Goal: Task Accomplishment & Management: Complete application form

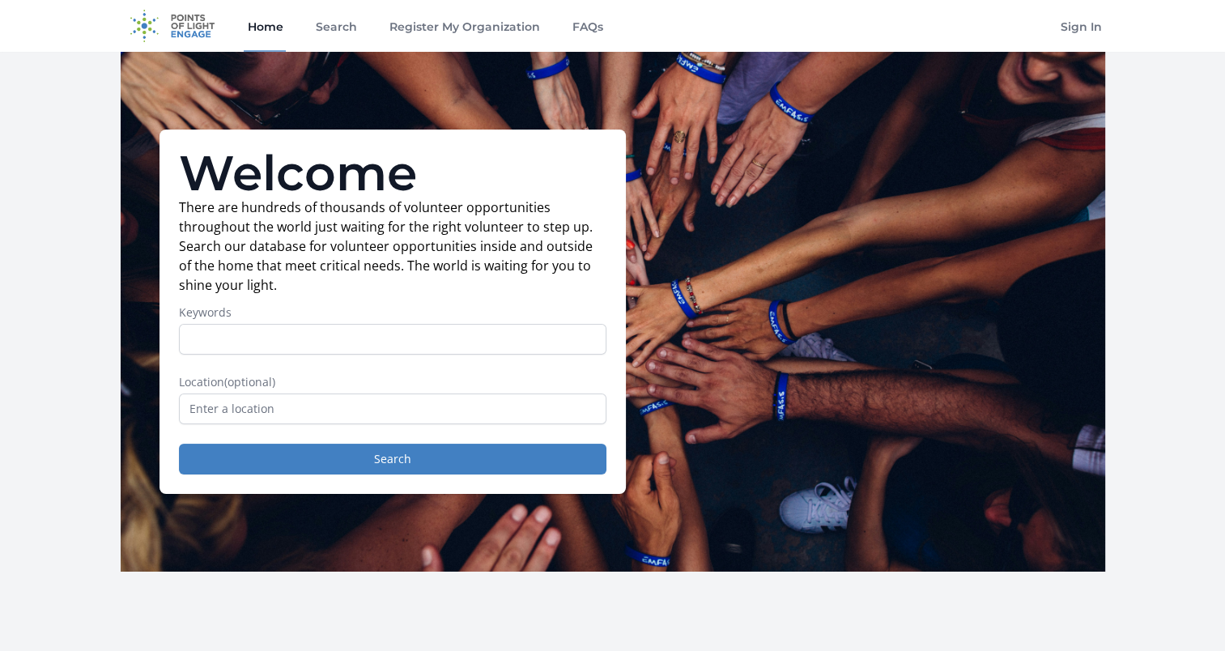
click at [209, 337] on input "Keywords" at bounding box center [392, 339] width 427 height 31
click at [321, 283] on p "There are hundreds of thousands of volunteer opportunities throughout the world…" at bounding box center [392, 246] width 427 height 97
click at [295, 334] on input "Keywords" at bounding box center [392, 339] width 427 height 31
type input "all"
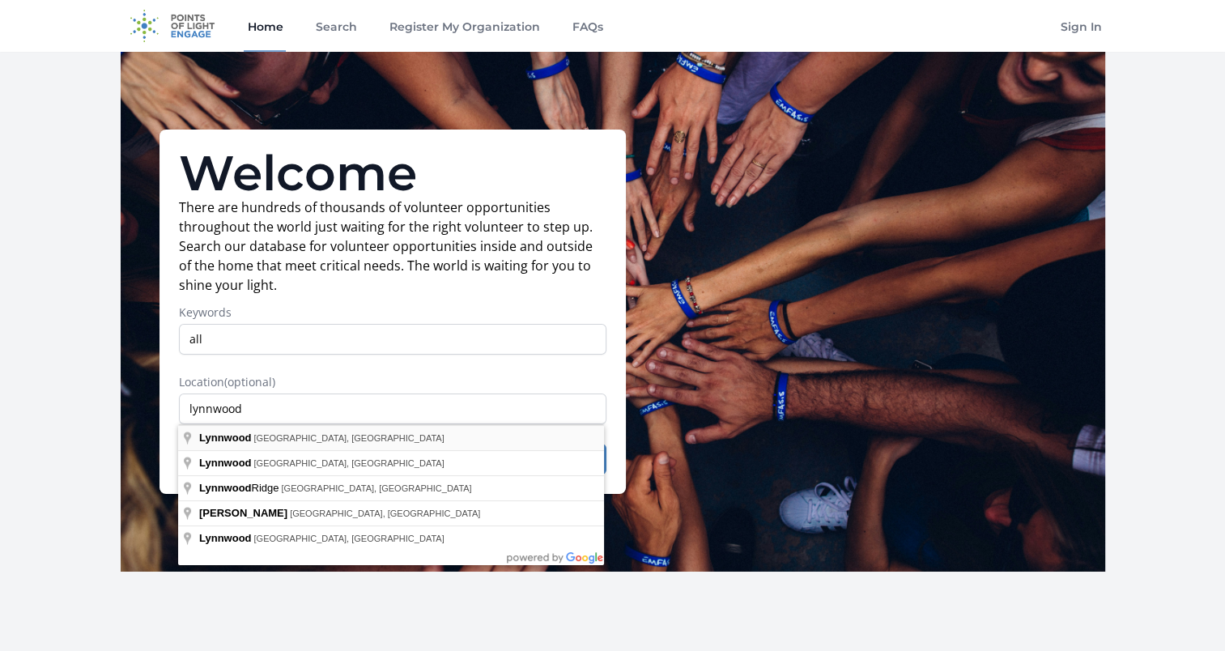
type input "Lynnwood, WA, USA"
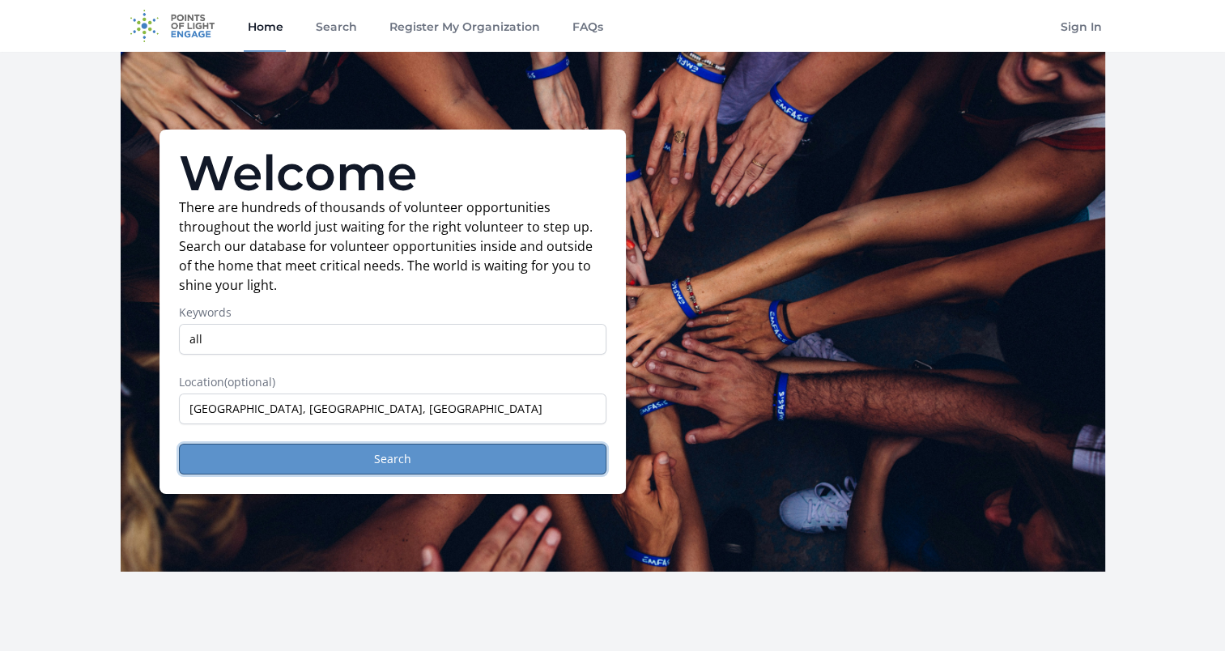
click at [472, 461] on button "Search" at bounding box center [392, 459] width 427 height 31
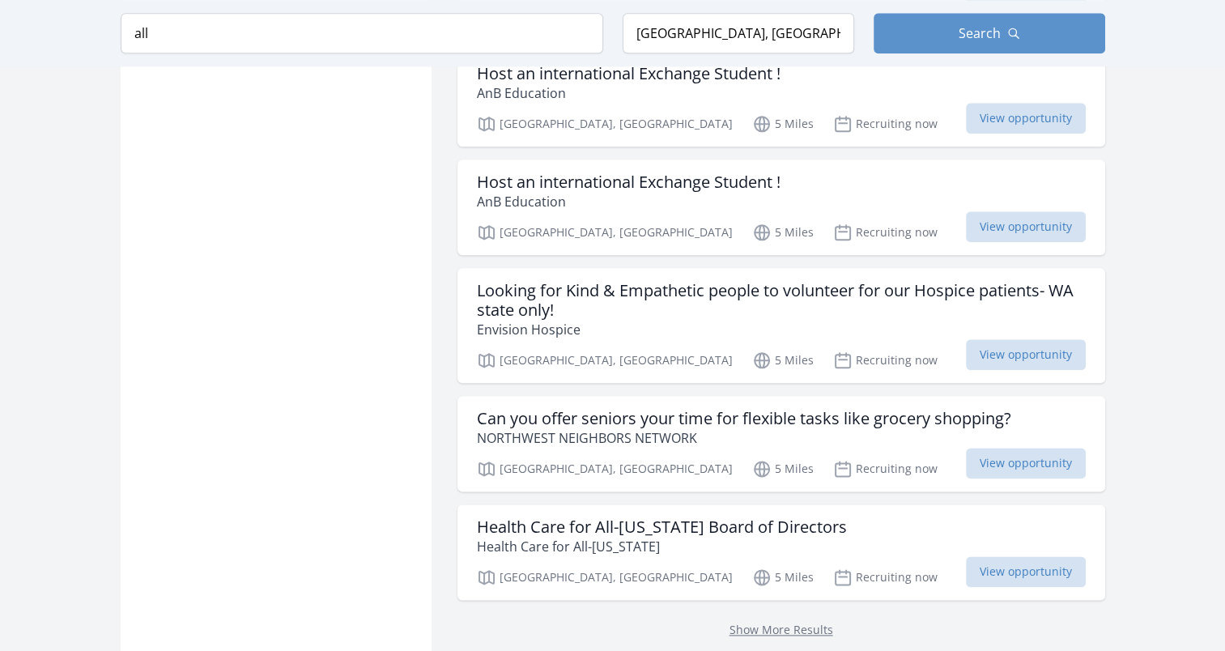
scroll to position [1943, 0]
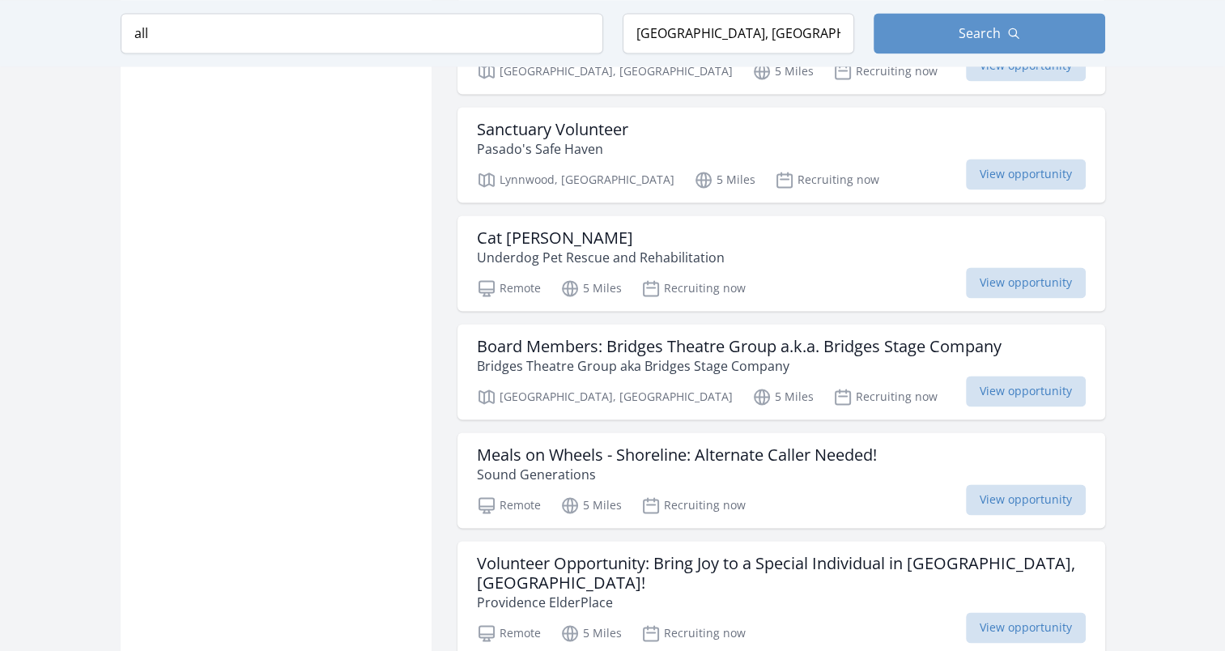
scroll to position [2509, 0]
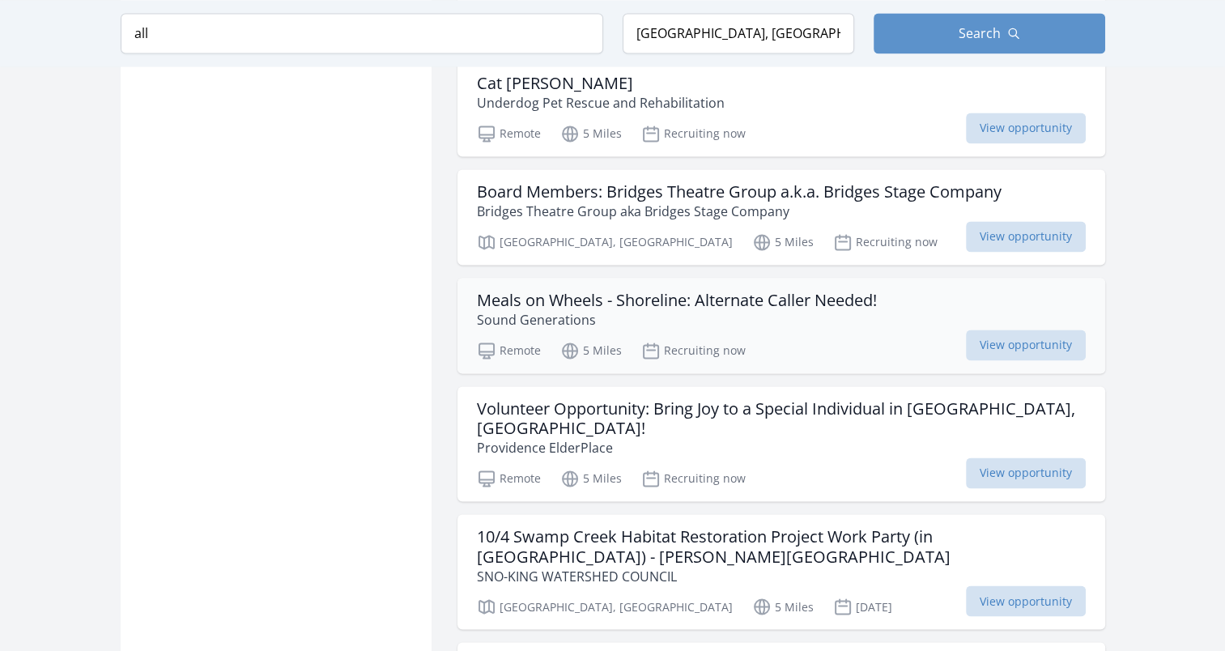
click at [522, 295] on h3 "Meals on Wheels - Shoreline: Alternate Caller Needed!" at bounding box center [677, 300] width 400 height 19
click at [1006, 343] on span "View opportunity" at bounding box center [1026, 344] width 120 height 31
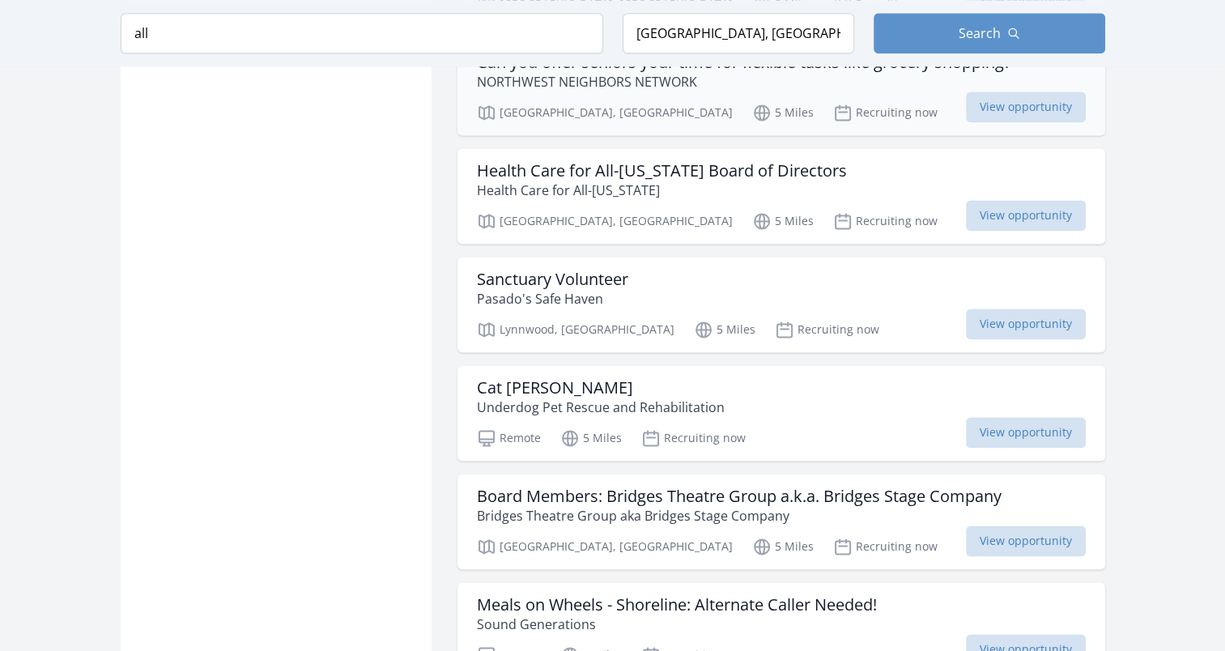
scroll to position [2024, 0]
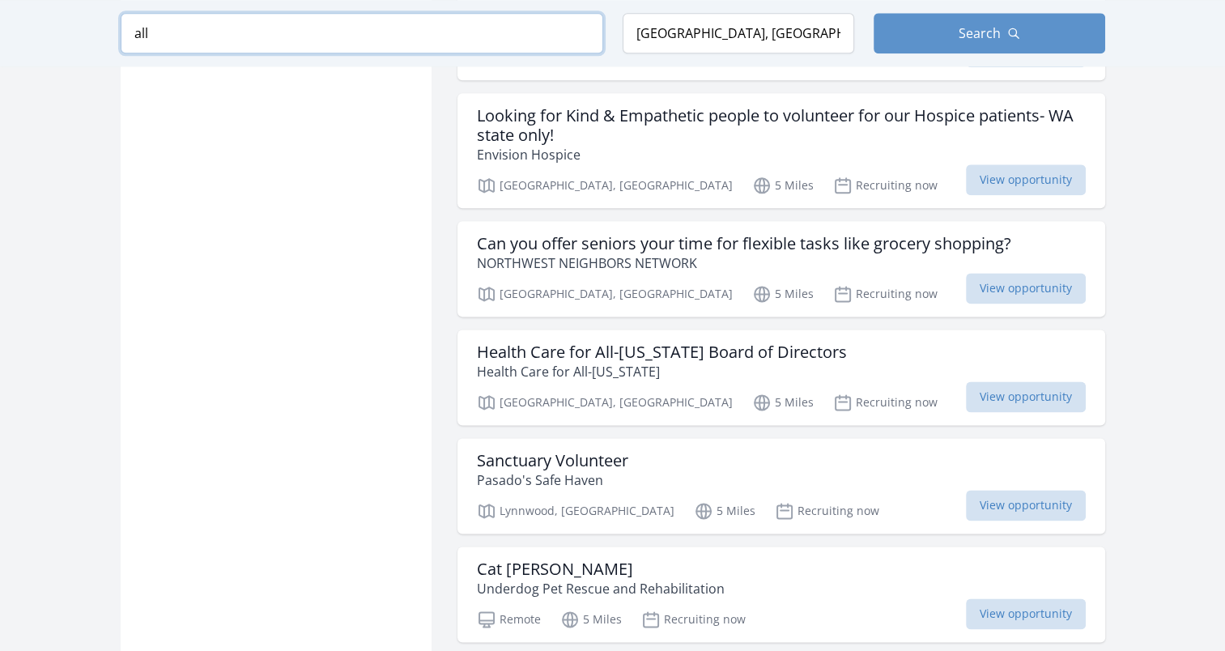
click at [395, 26] on input "all" at bounding box center [362, 33] width 482 height 40
click button "submit" at bounding box center [0, 0] width 0 height 0
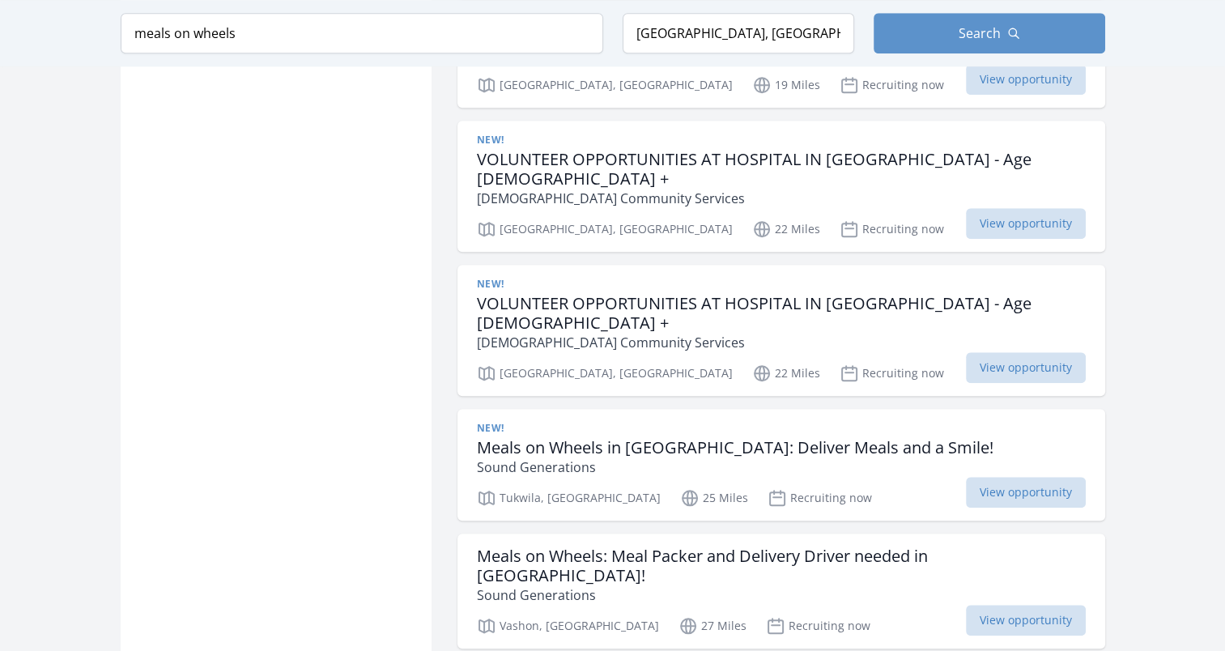
scroll to position [1295, 0]
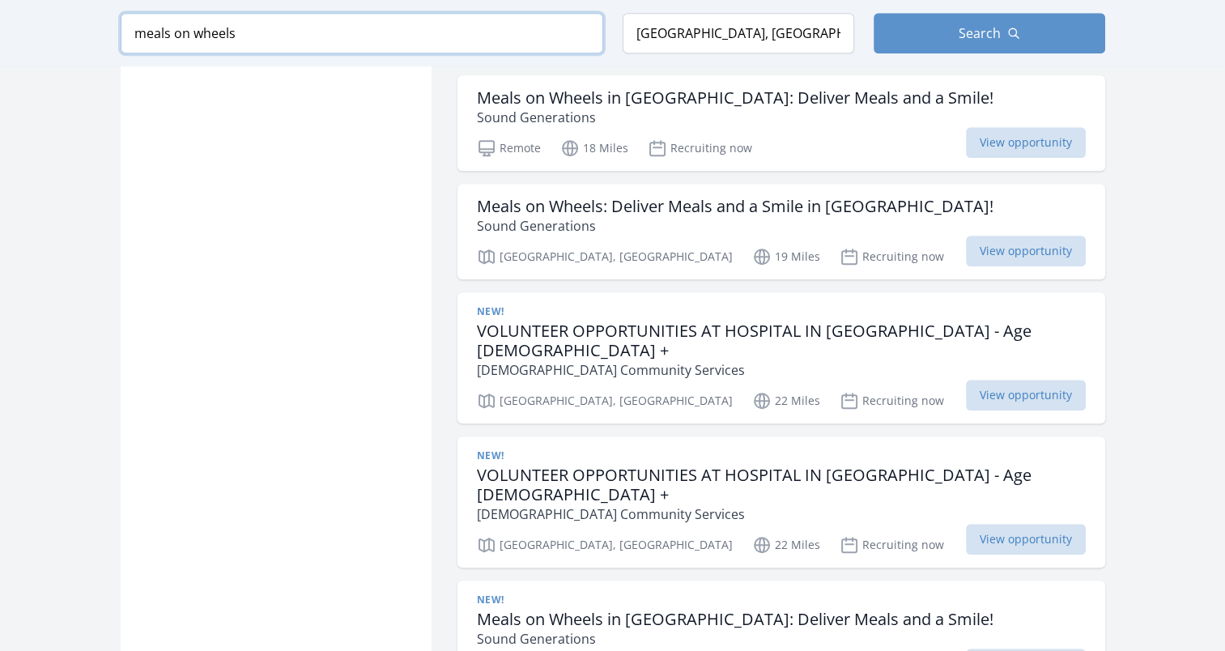
drag, startPoint x: 353, startPoint y: 40, endPoint x: 110, endPoint y: 44, distance: 242.9
click at [110, 44] on div "Keyword meals on wheels Location Lynnwood, WA, USA Search" at bounding box center [613, 33] width 1036 height 66
click button "submit" at bounding box center [0, 0] width 0 height 0
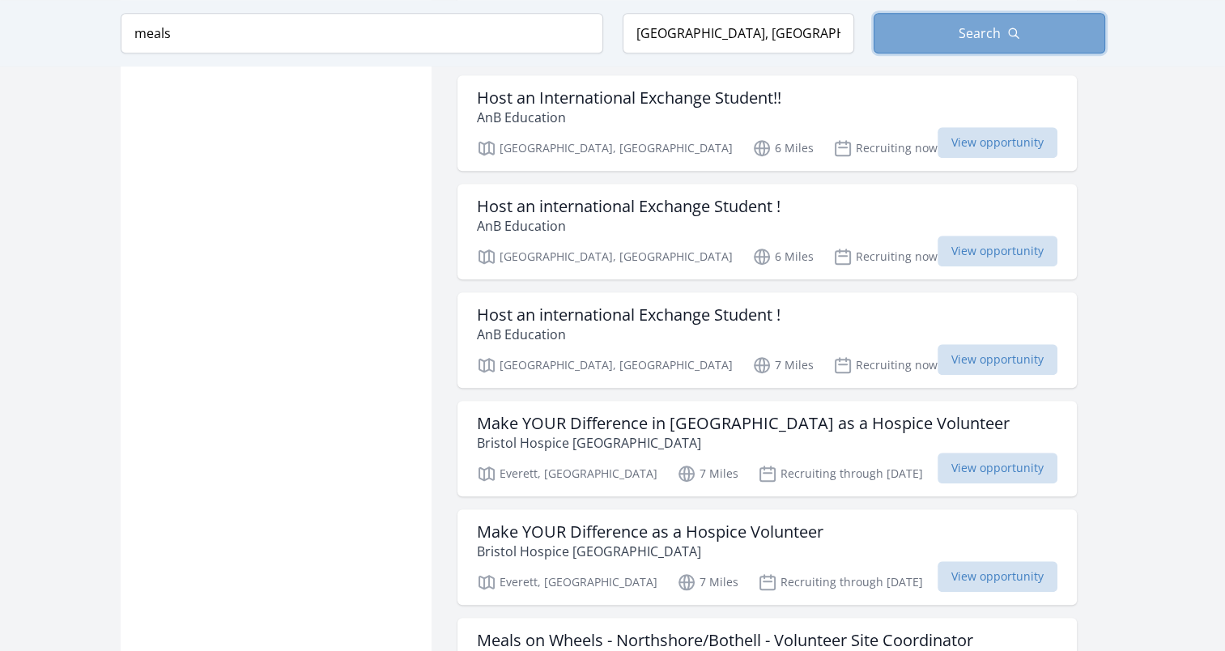
click at [924, 36] on button "Search" at bounding box center [989, 33] width 232 height 40
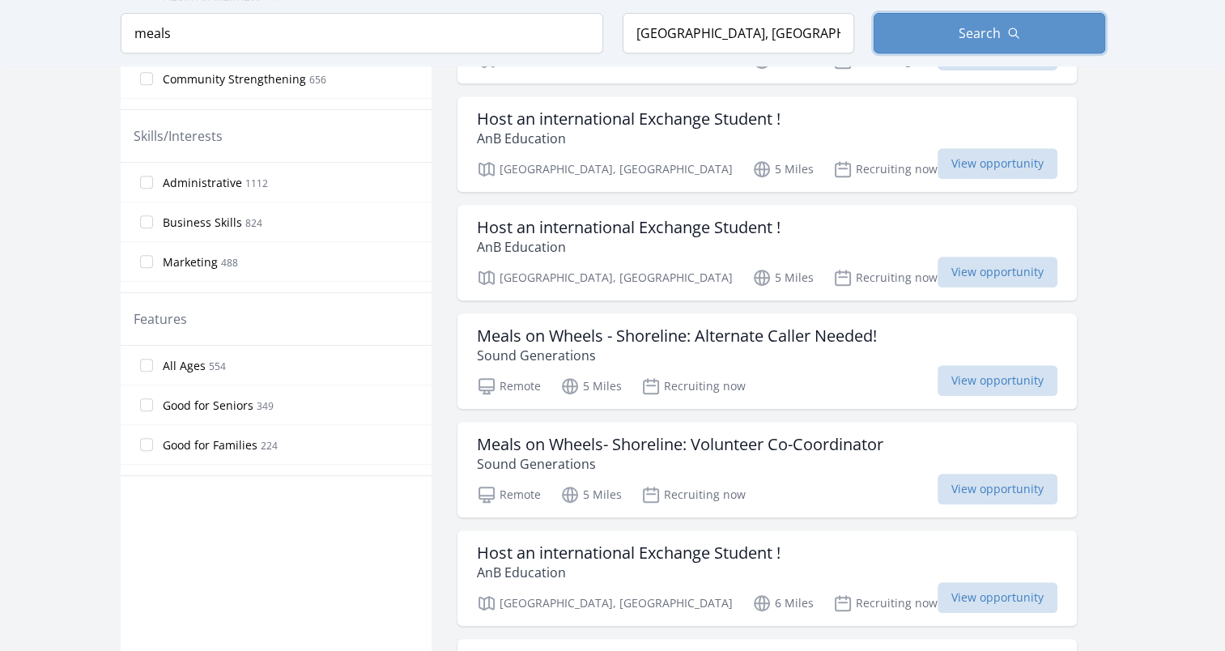
scroll to position [567, 0]
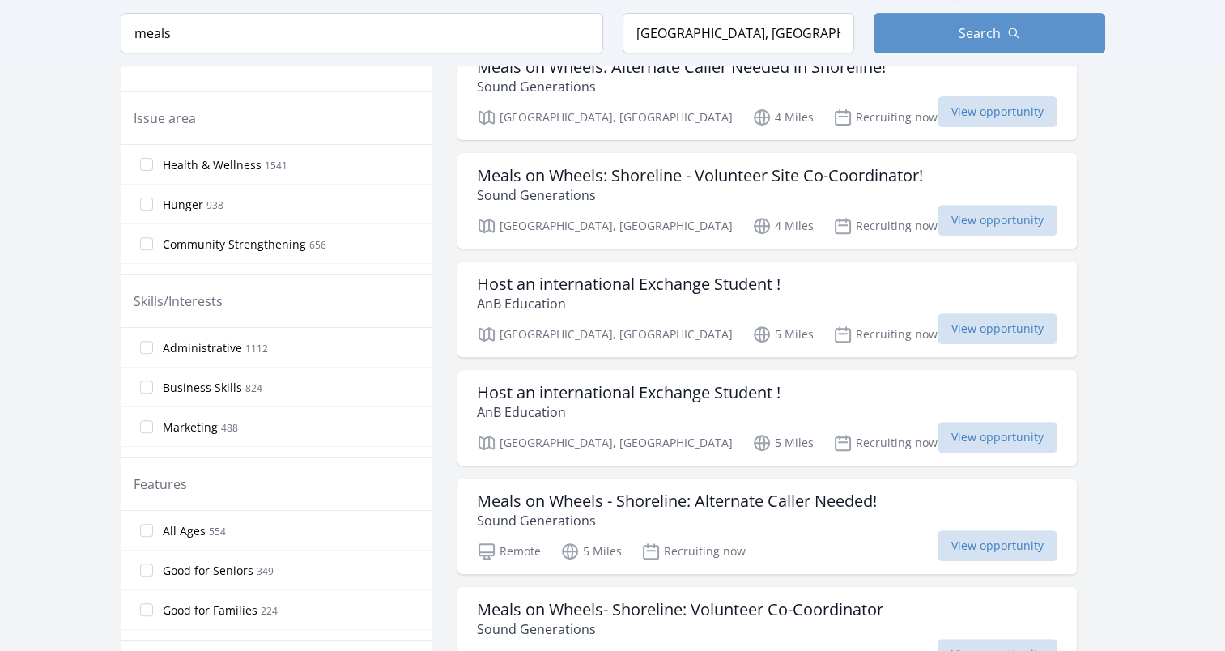
click at [962, 12] on div "Keyword meals Location Lynnwood, WA, USA Search" at bounding box center [613, 33] width 1036 height 66
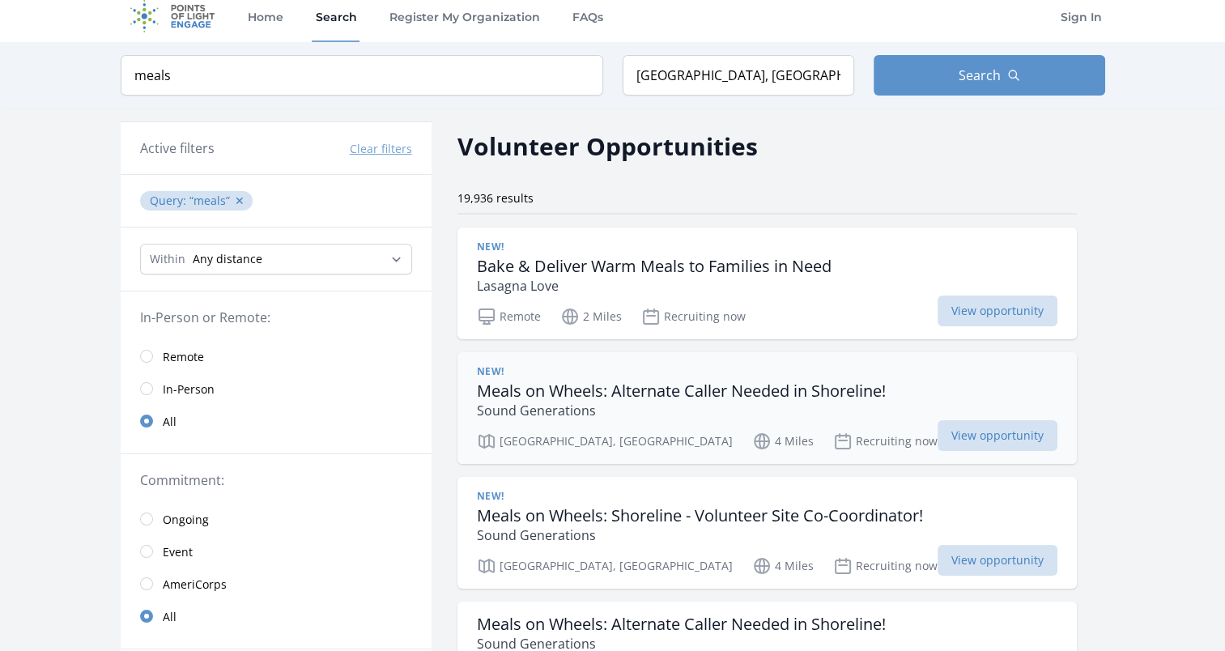
scroll to position [0, 0]
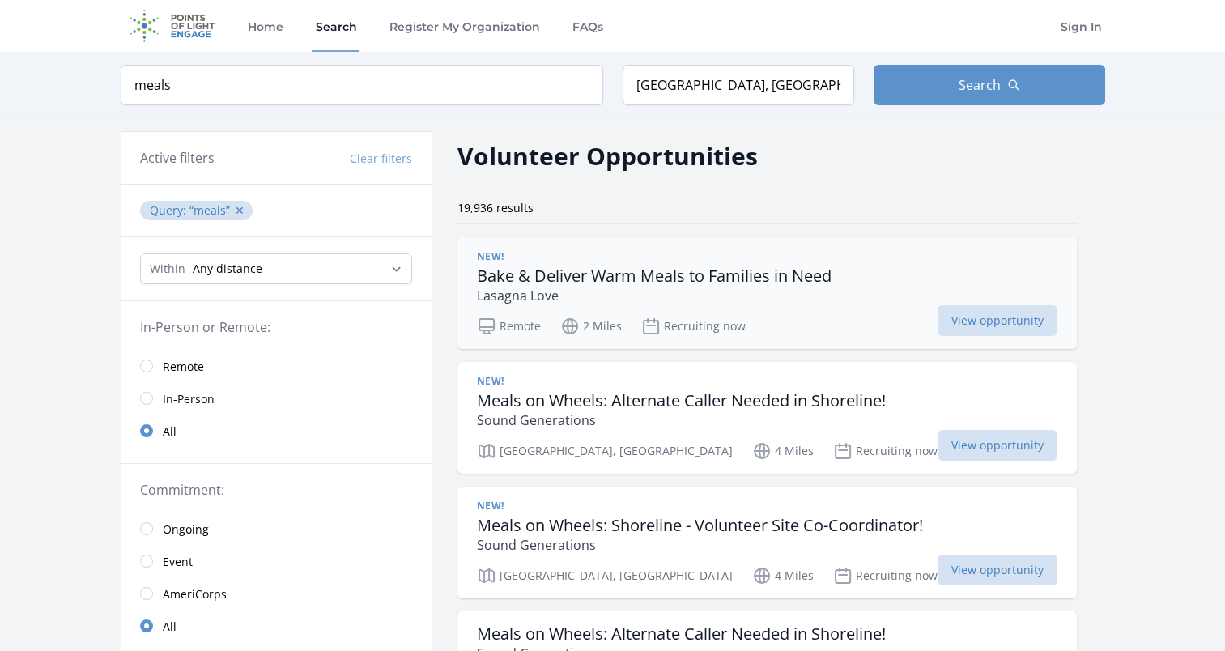
click at [554, 287] on p "Lasagna Love" at bounding box center [654, 295] width 355 height 19
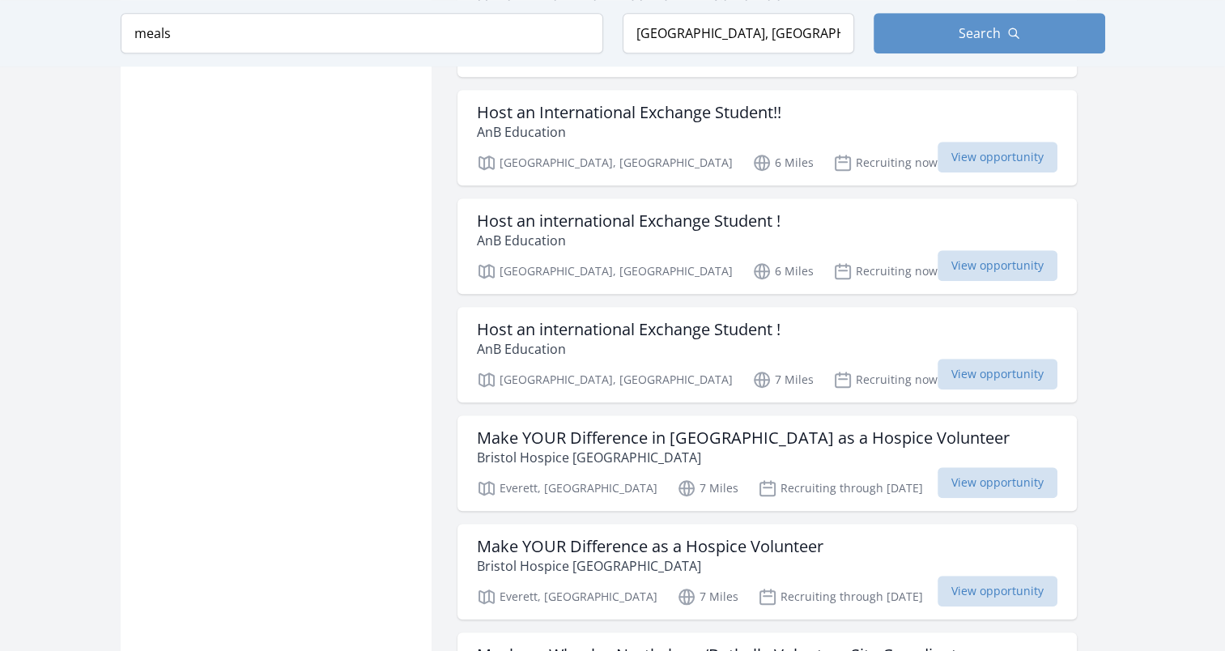
scroll to position [1295, 0]
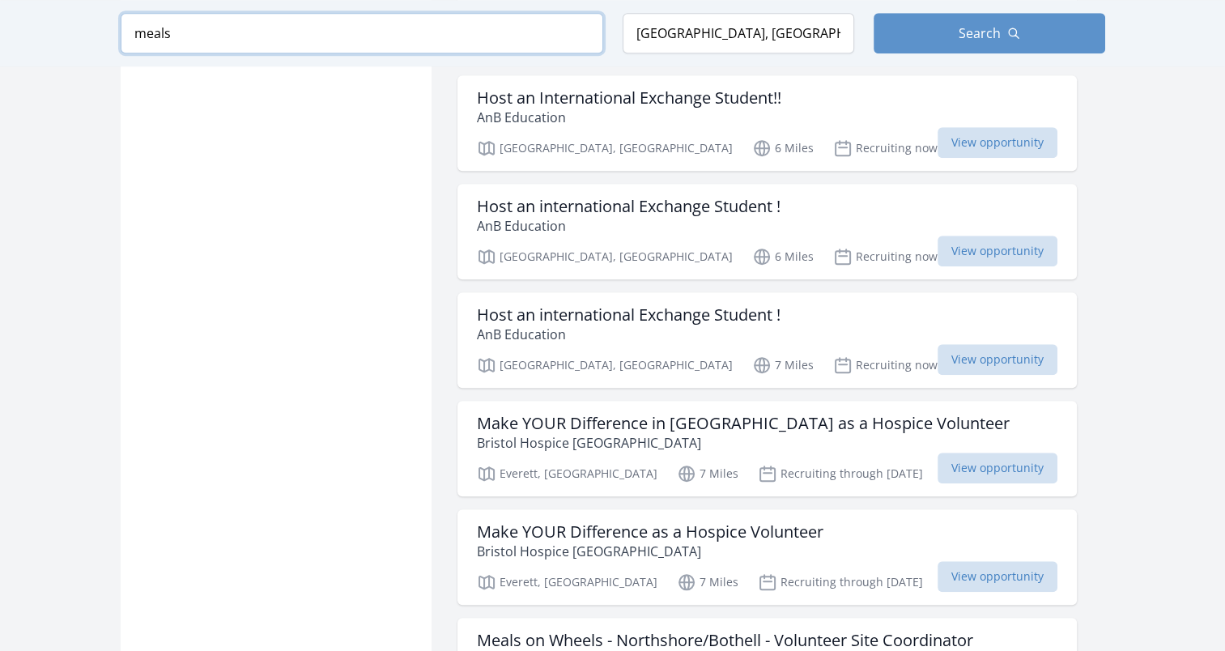
click at [388, 29] on input "meals" at bounding box center [362, 33] width 482 height 40
click at [388, 28] on input "meals" at bounding box center [362, 33] width 482 height 40
type input "food"
click at [913, 17] on button "Search" at bounding box center [989, 33] width 232 height 40
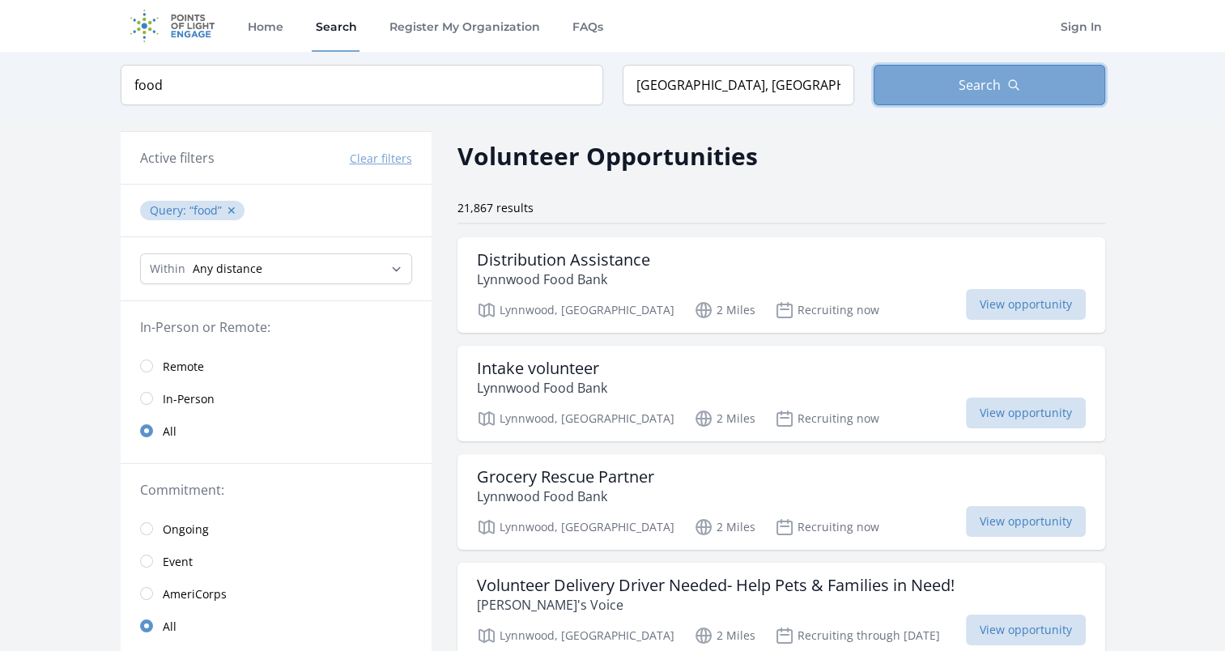
click at [929, 93] on button "Search" at bounding box center [989, 85] width 232 height 40
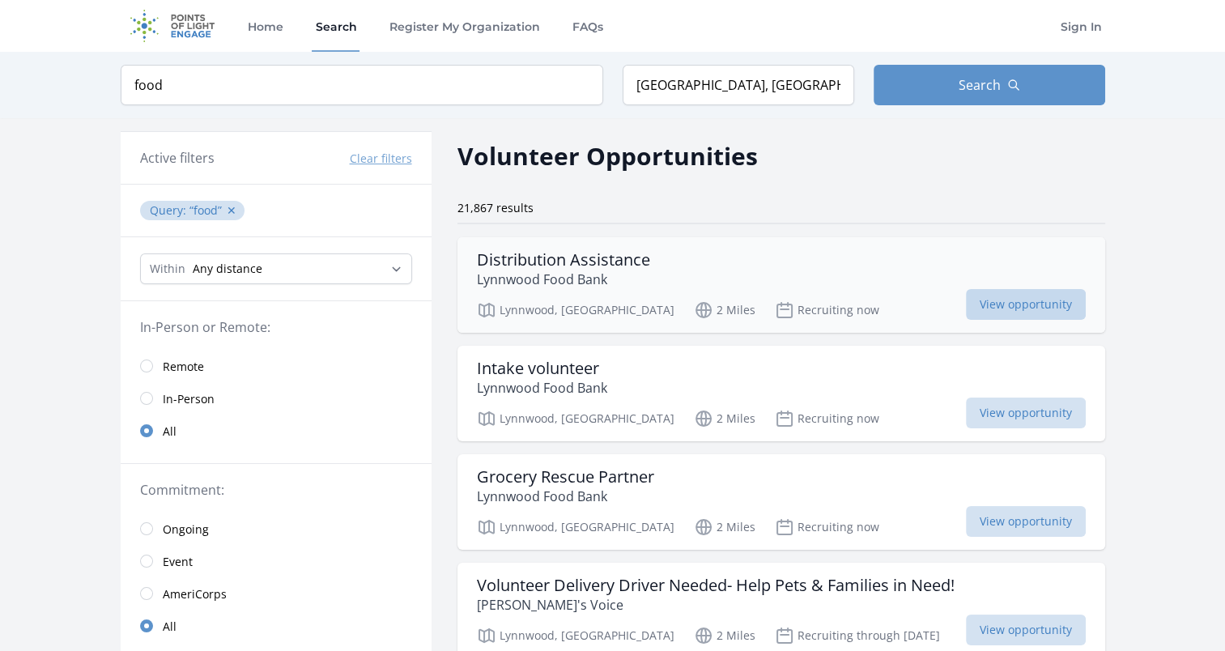
click at [975, 295] on span "View opportunity" at bounding box center [1026, 304] width 120 height 31
click at [984, 509] on span "View opportunity" at bounding box center [1026, 521] width 120 height 31
click at [1000, 408] on span "View opportunity" at bounding box center [1026, 412] width 120 height 31
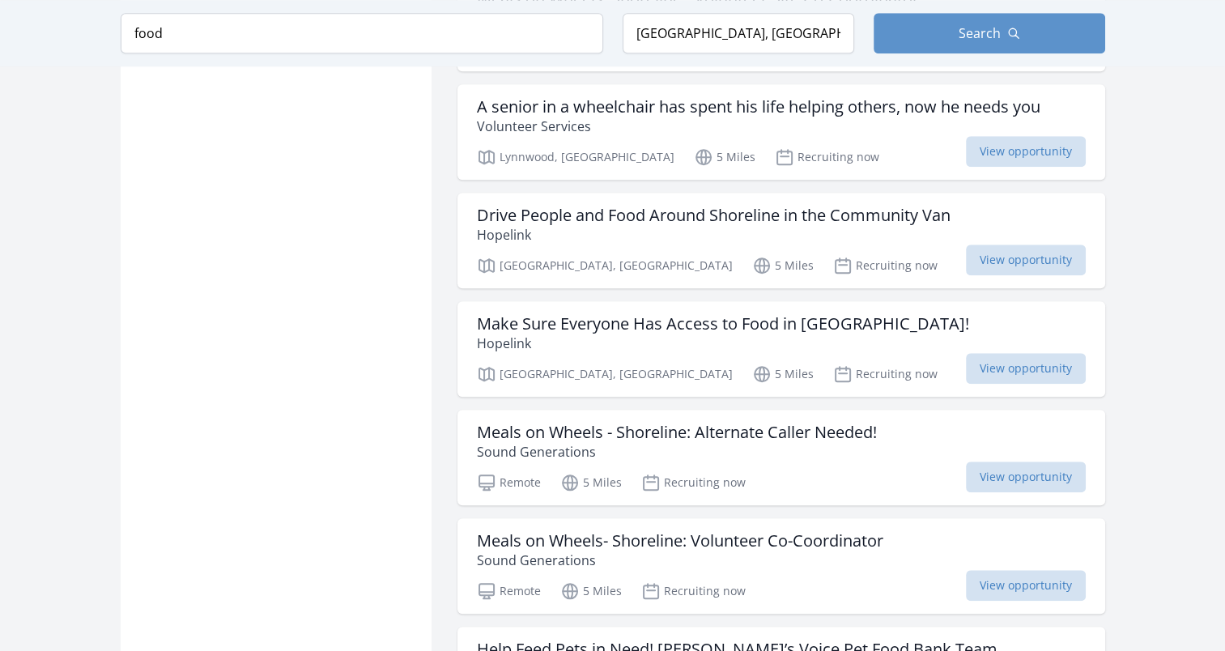
scroll to position [1295, 0]
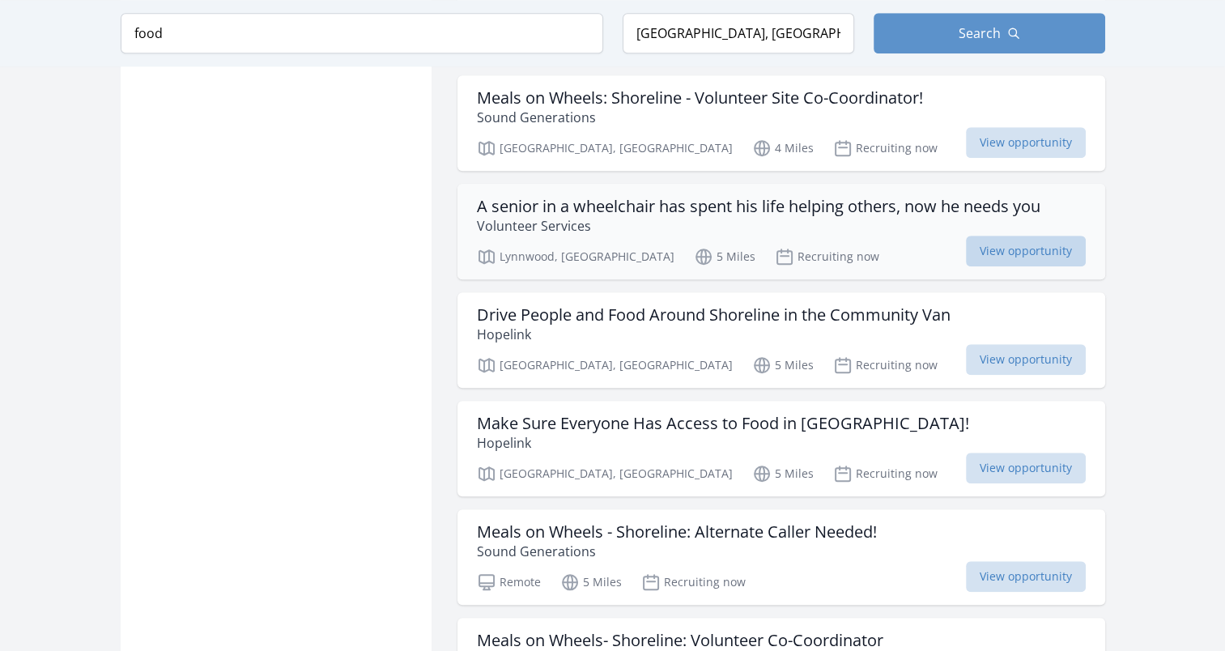
click at [1005, 240] on span "View opportunity" at bounding box center [1026, 251] width 120 height 31
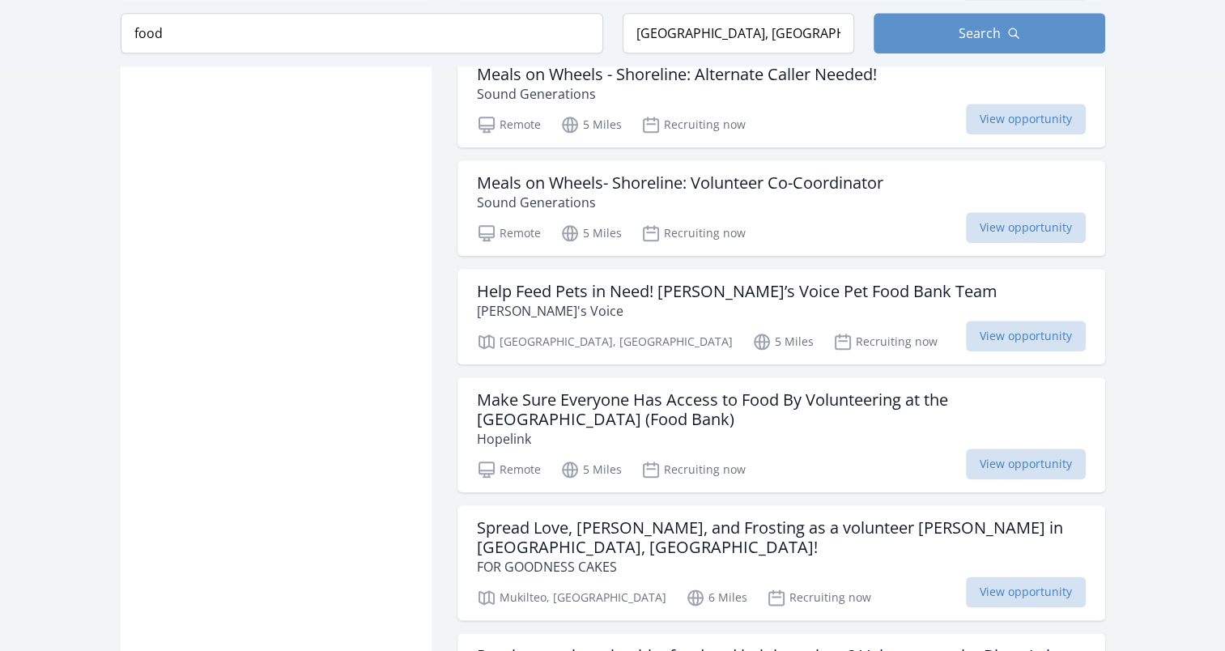
scroll to position [1781, 0]
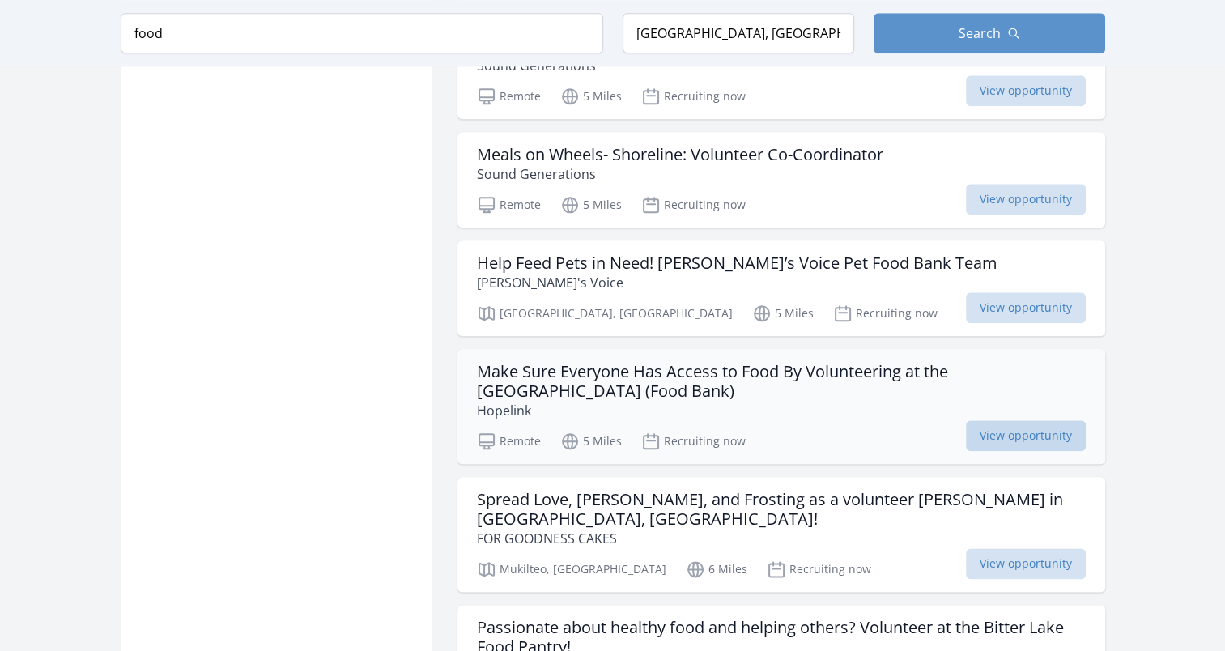
click at [1049, 424] on span "View opportunity" at bounding box center [1026, 435] width 120 height 31
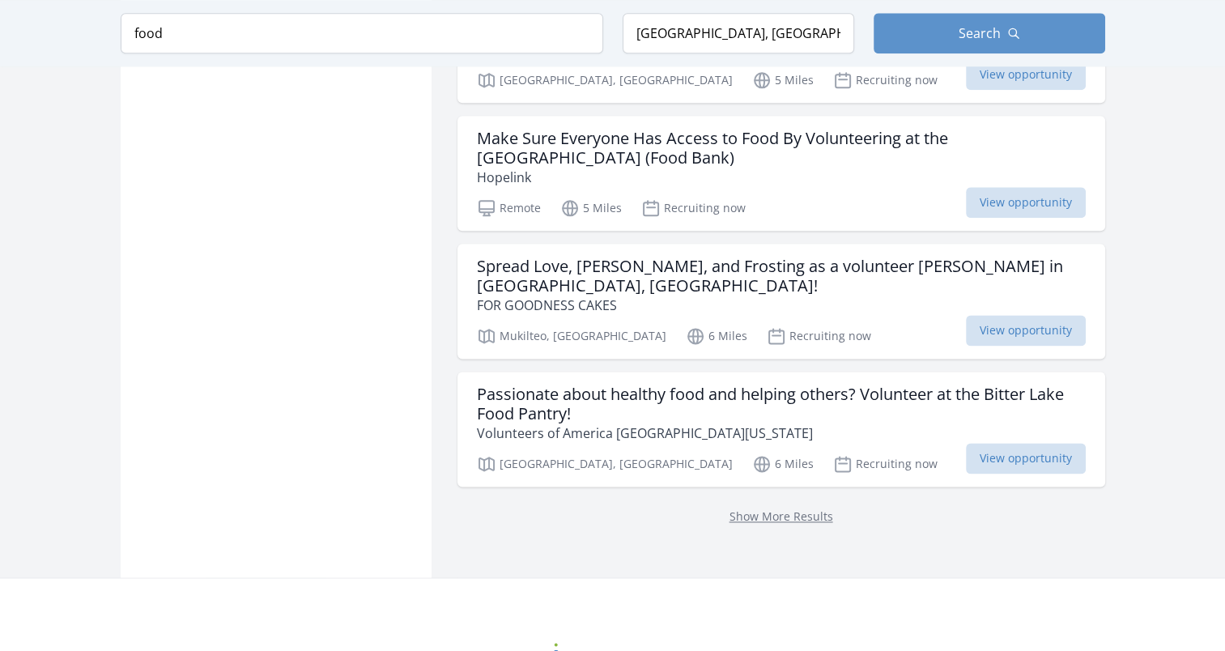
scroll to position [2024, 0]
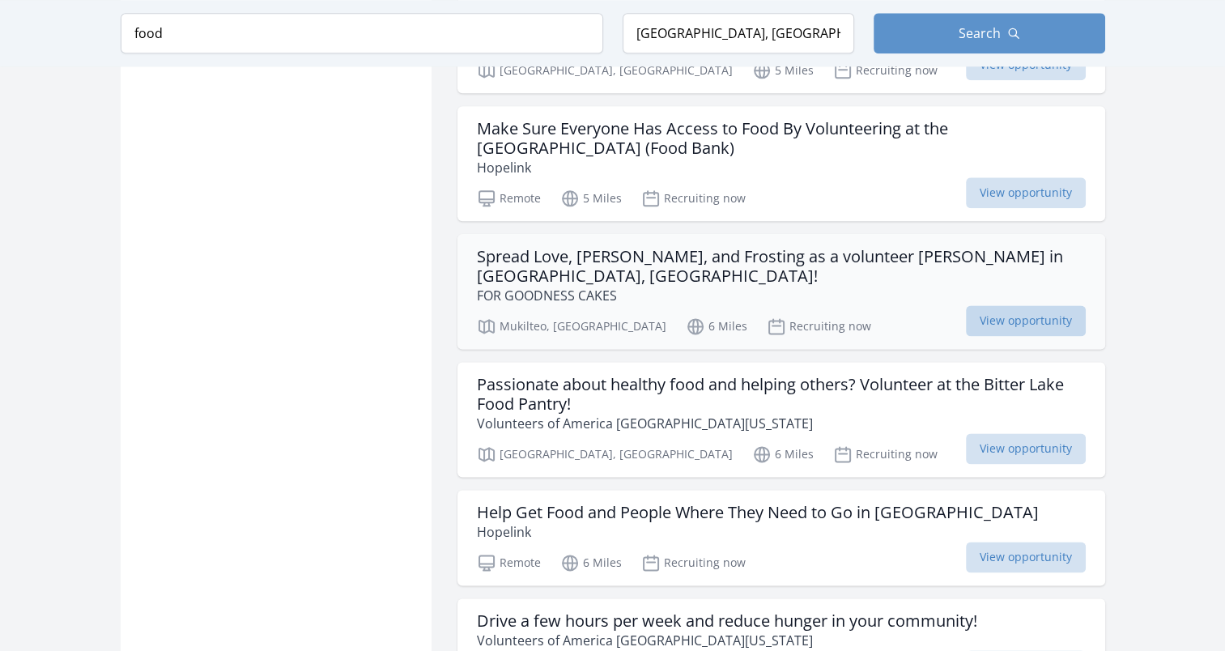
click at [982, 305] on span "View opportunity" at bounding box center [1026, 320] width 120 height 31
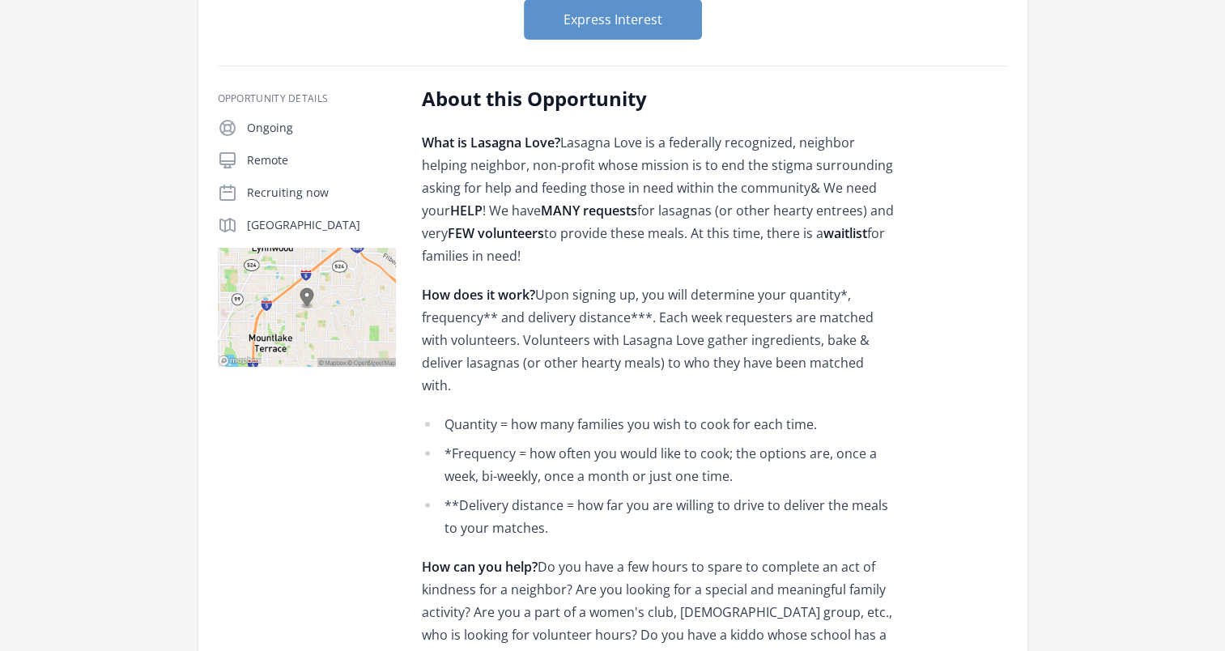
scroll to position [243, 0]
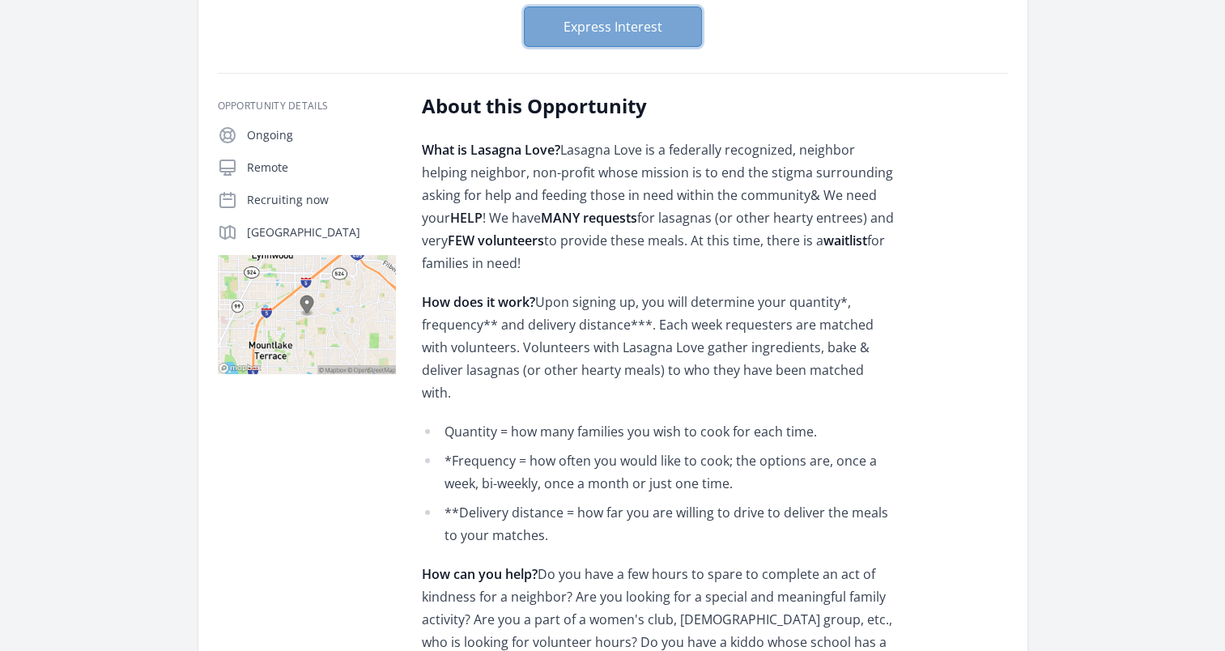
click at [617, 23] on button "Express Interest" at bounding box center [613, 26] width 178 height 40
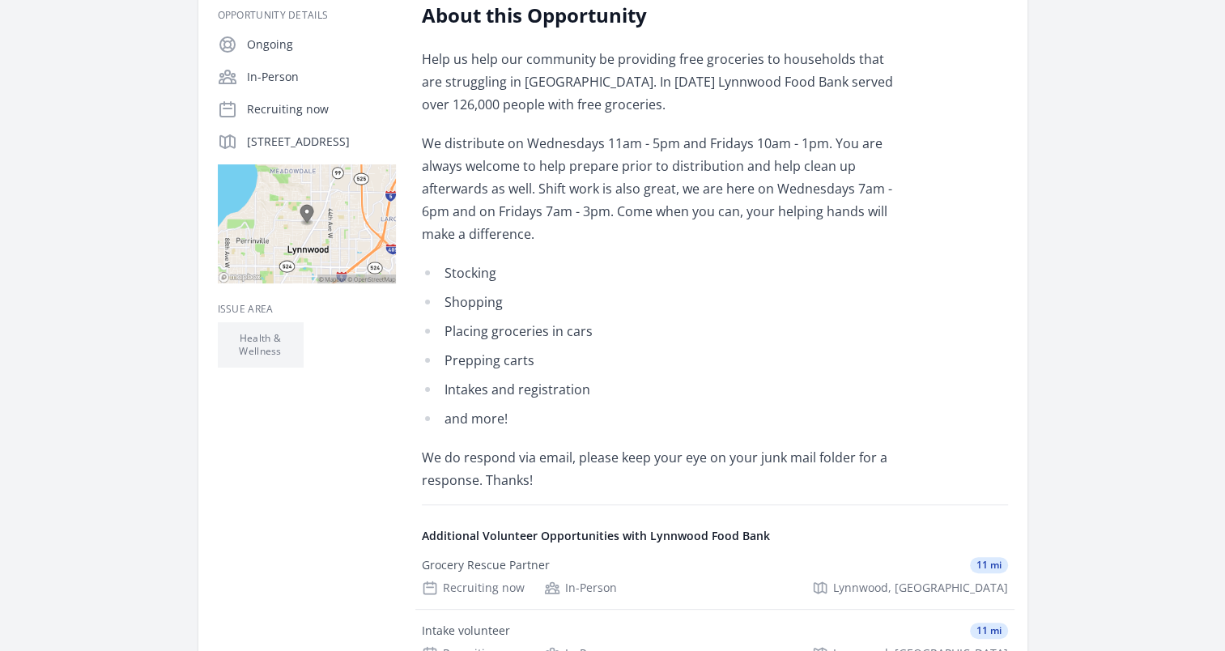
scroll to position [324, 0]
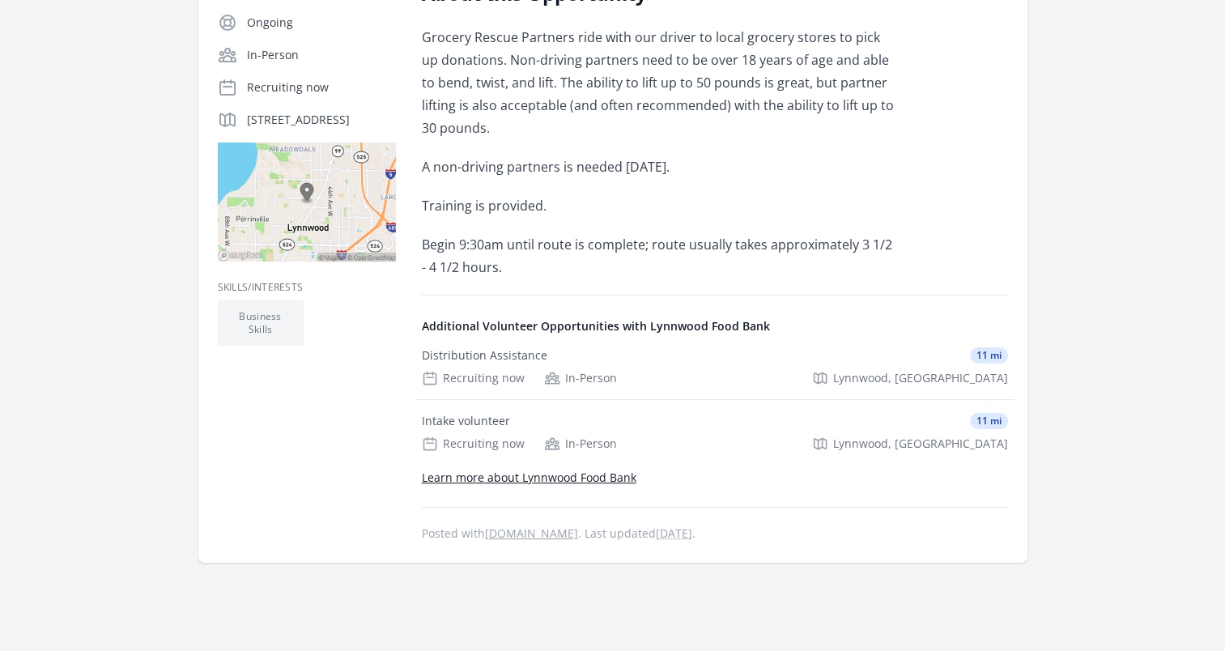
scroll to position [324, 0]
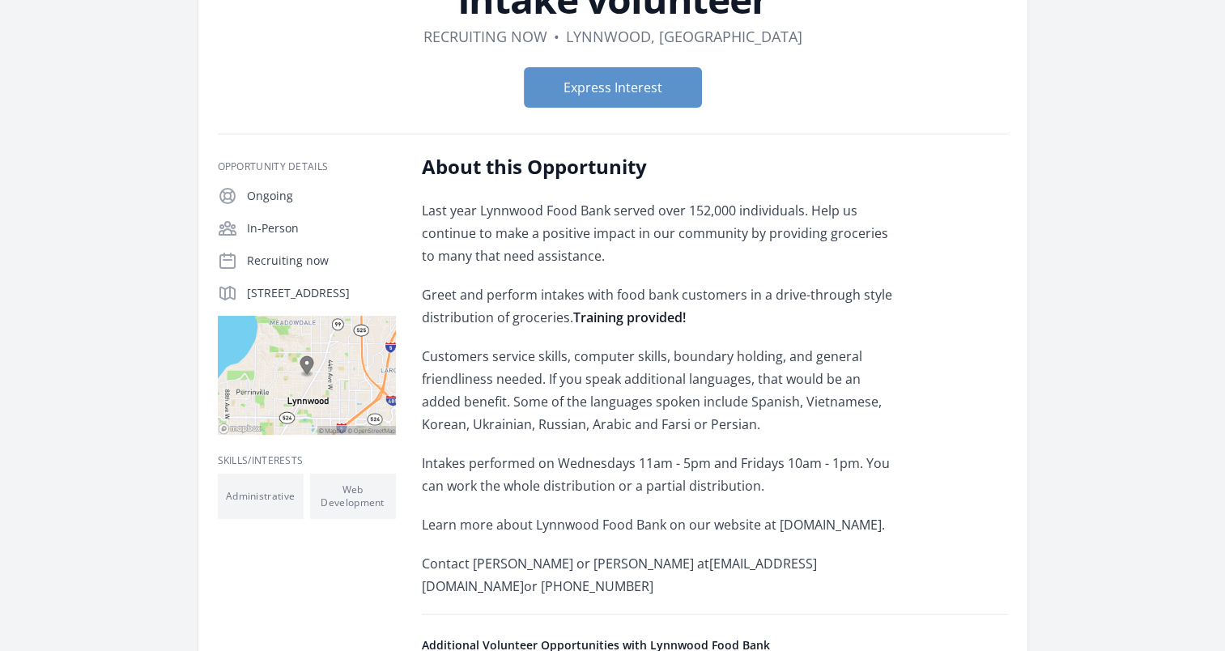
scroll to position [162, 0]
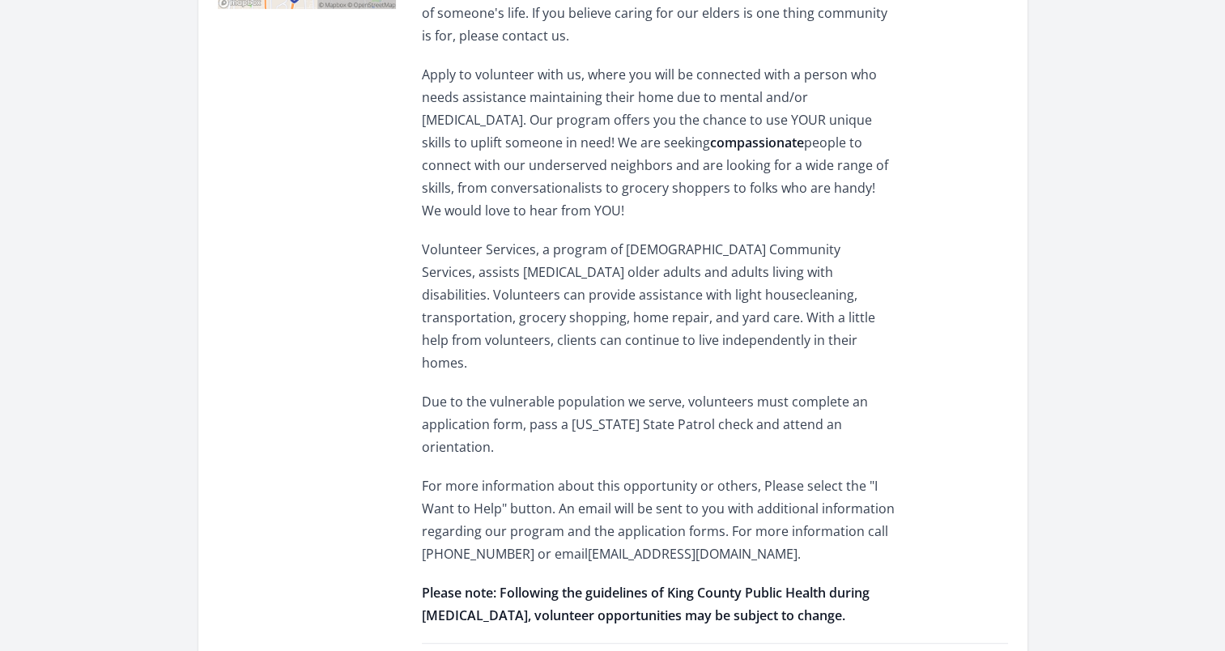
scroll to position [648, 0]
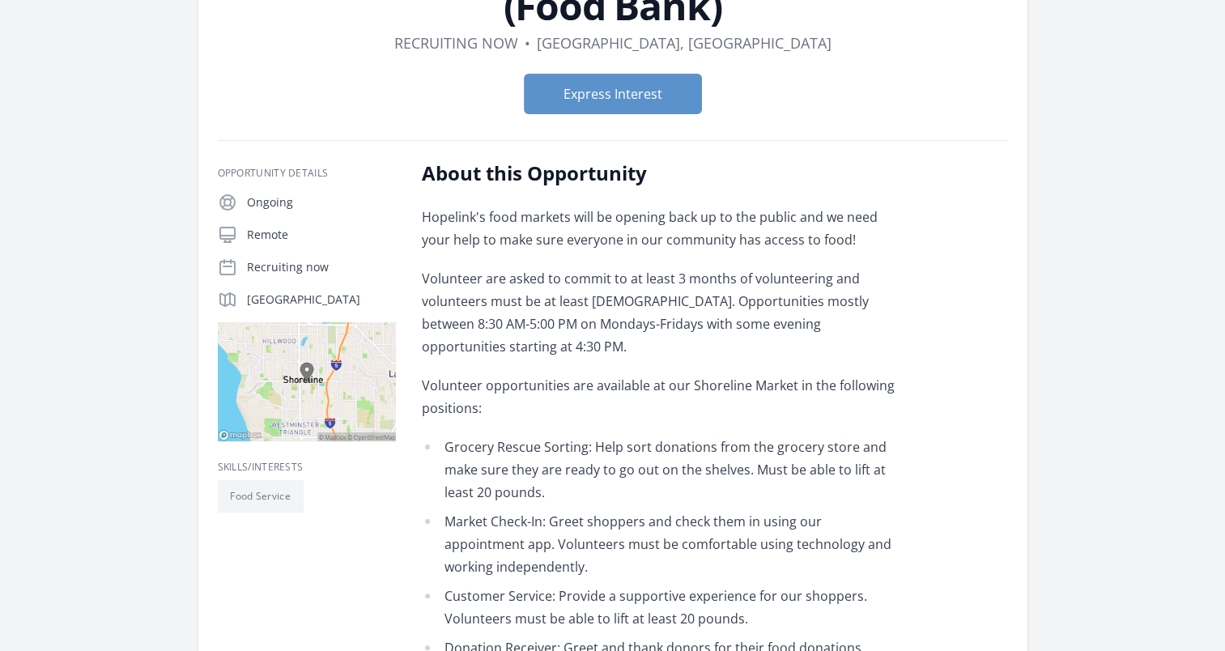
scroll to position [243, 0]
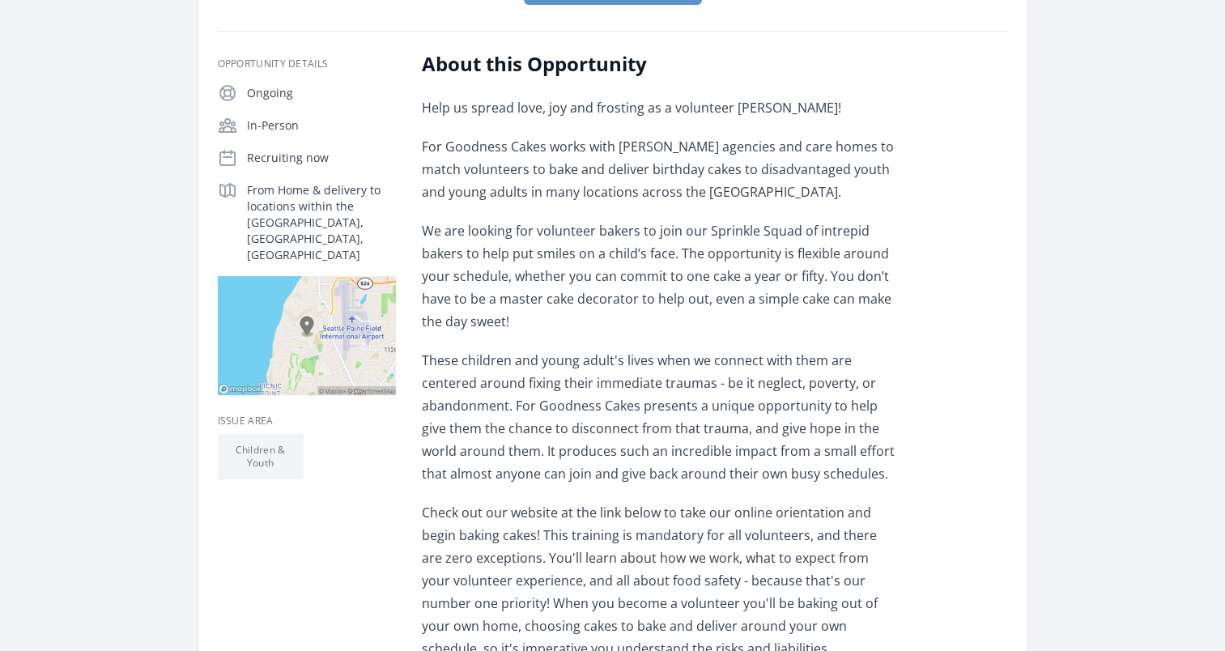
scroll to position [567, 0]
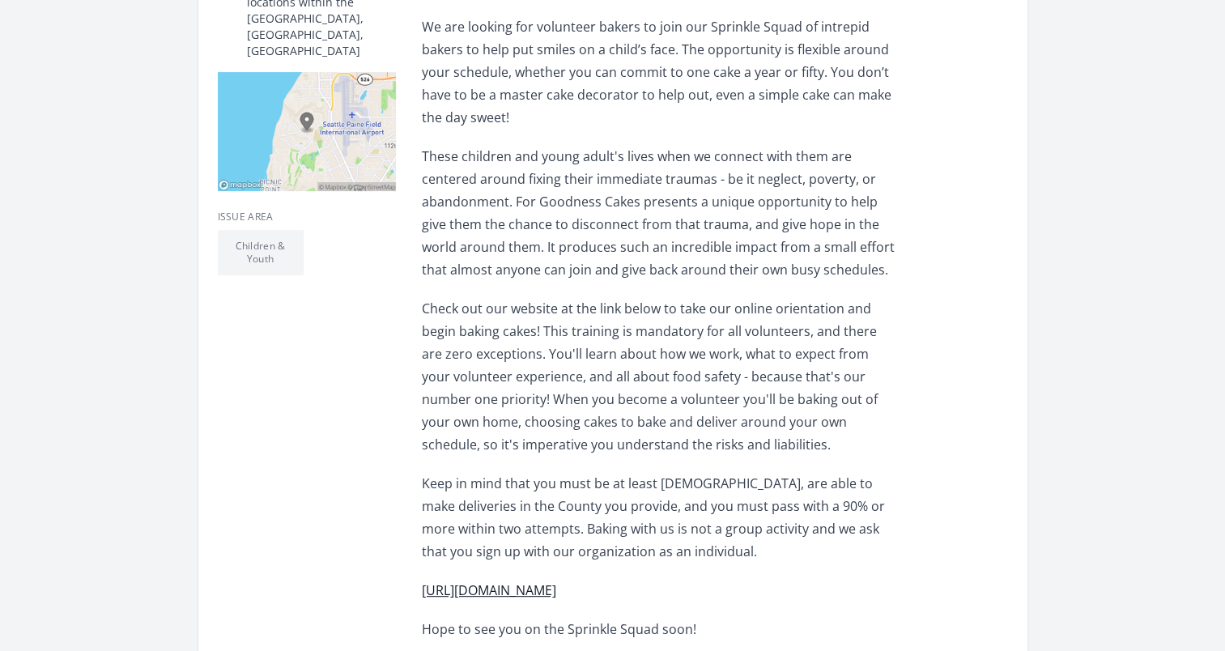
click at [512, 581] on link "[URL][DOMAIN_NAME]" at bounding box center [489, 590] width 134 height 18
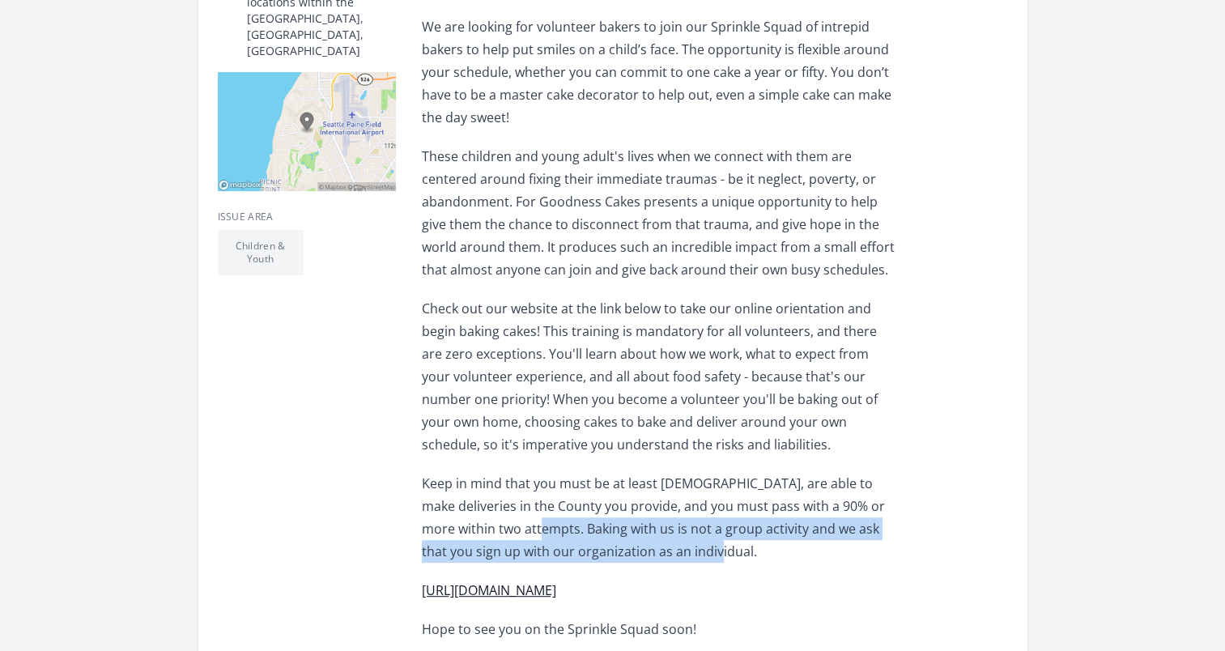
drag, startPoint x: 650, startPoint y: 480, endPoint x: 475, endPoint y: 455, distance: 176.6
click at [475, 472] on p "Keep in mind that you must be at least [DEMOGRAPHIC_DATA], are able to make del…" at bounding box center [659, 517] width 474 height 91
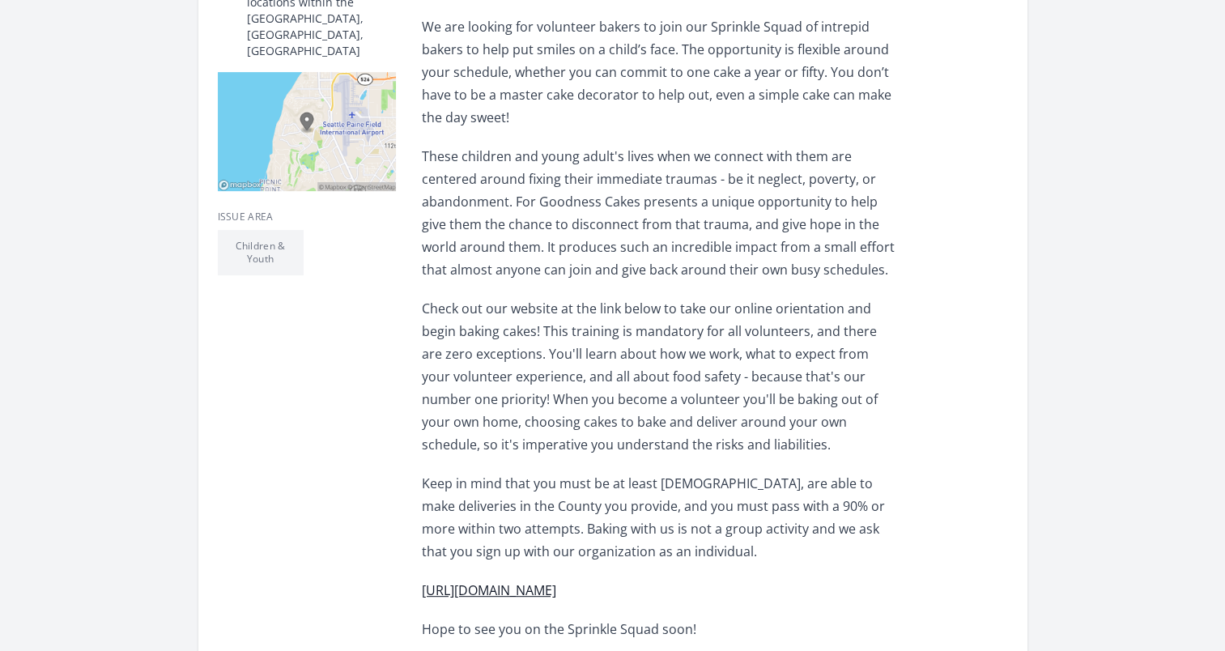
drag, startPoint x: 475, startPoint y: 455, endPoint x: 347, endPoint y: 469, distance: 128.6
click at [355, 465] on div "Issue area Children & Youth" at bounding box center [307, 646] width 178 height 911
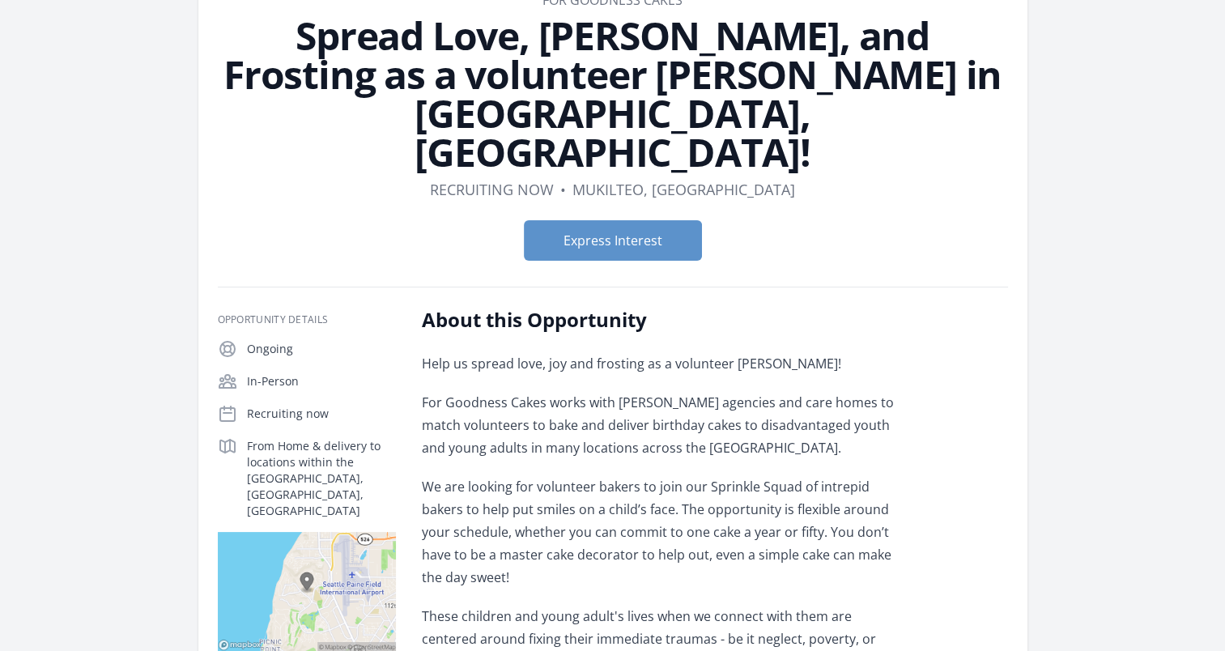
scroll to position [81, 0]
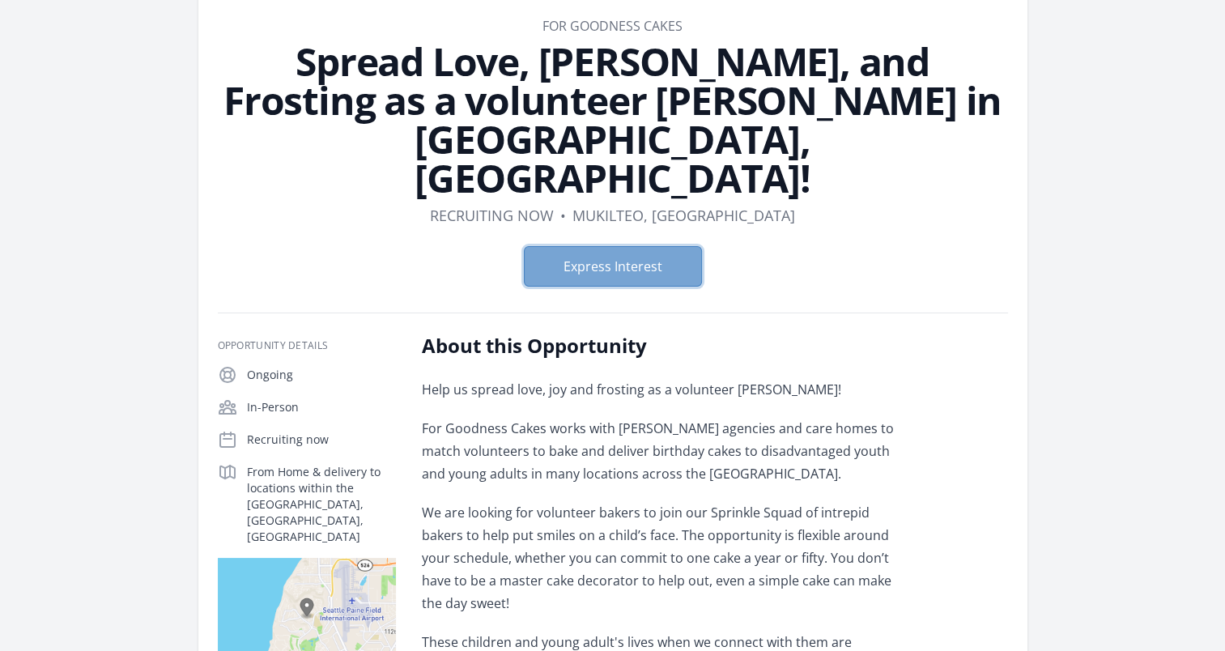
click at [628, 246] on button "Express Interest" at bounding box center [613, 266] width 178 height 40
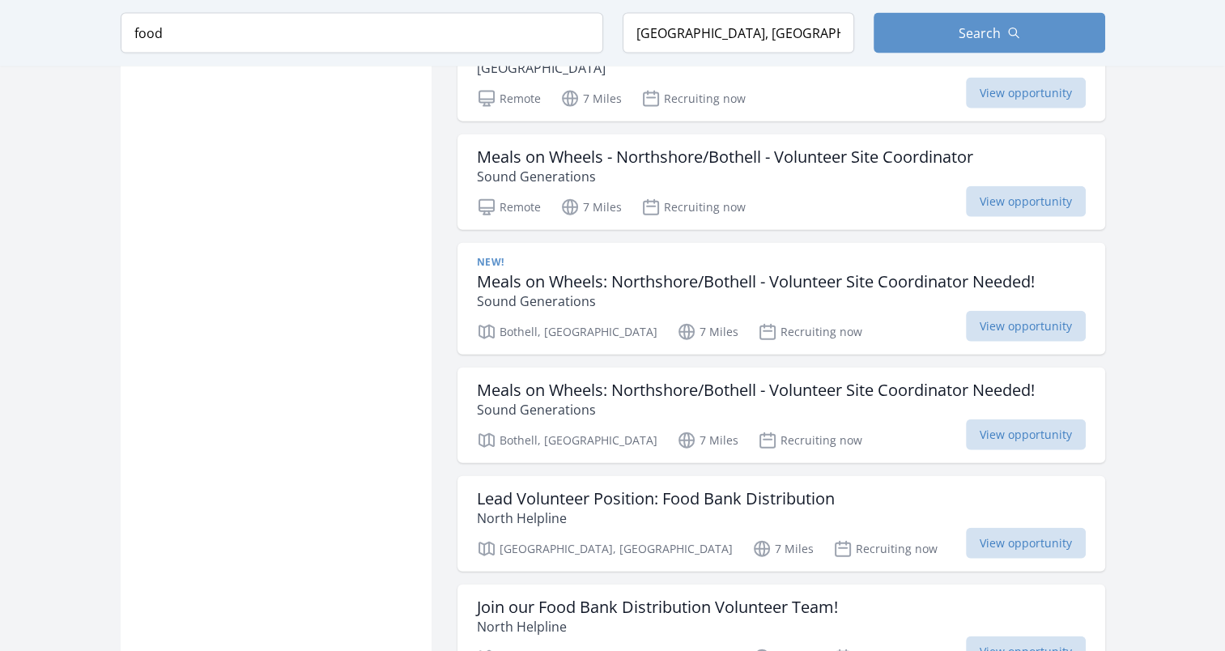
scroll to position [3723, 0]
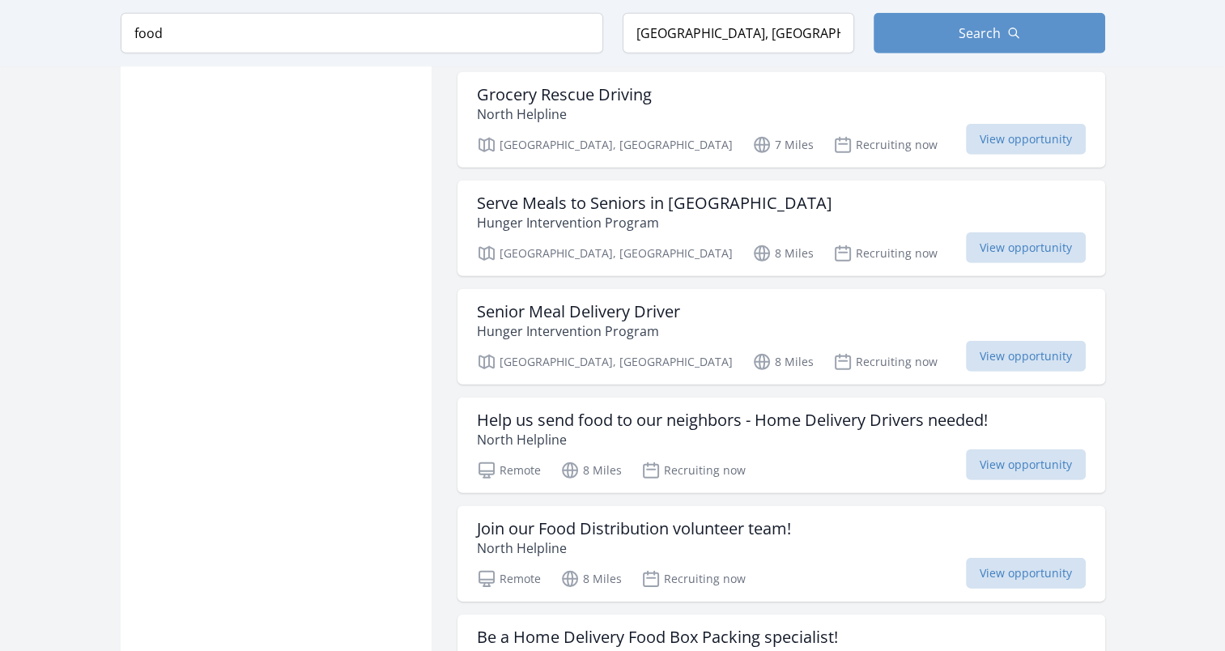
scroll to position [4776, 0]
